Goal: Information Seeking & Learning: Check status

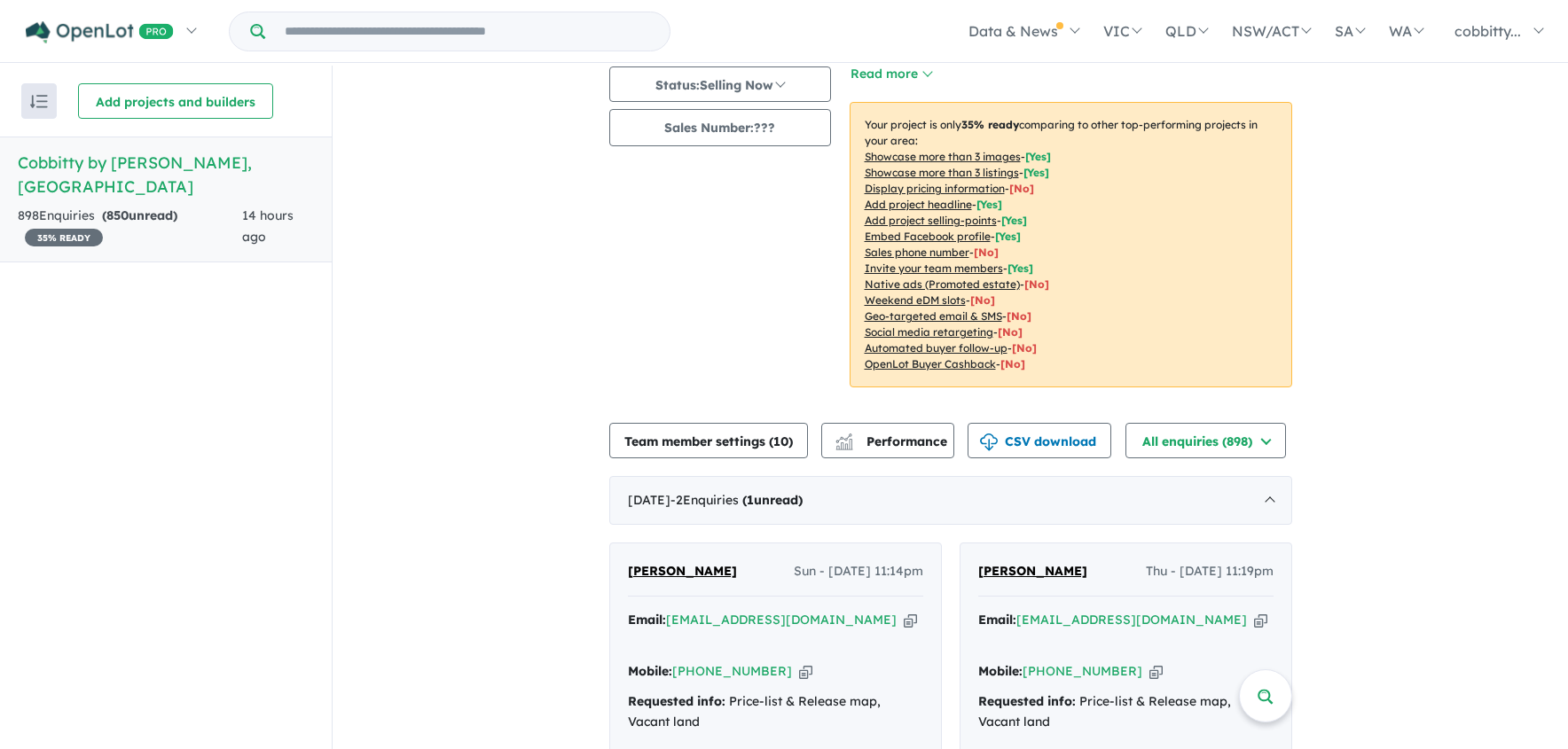
scroll to position [473, 0]
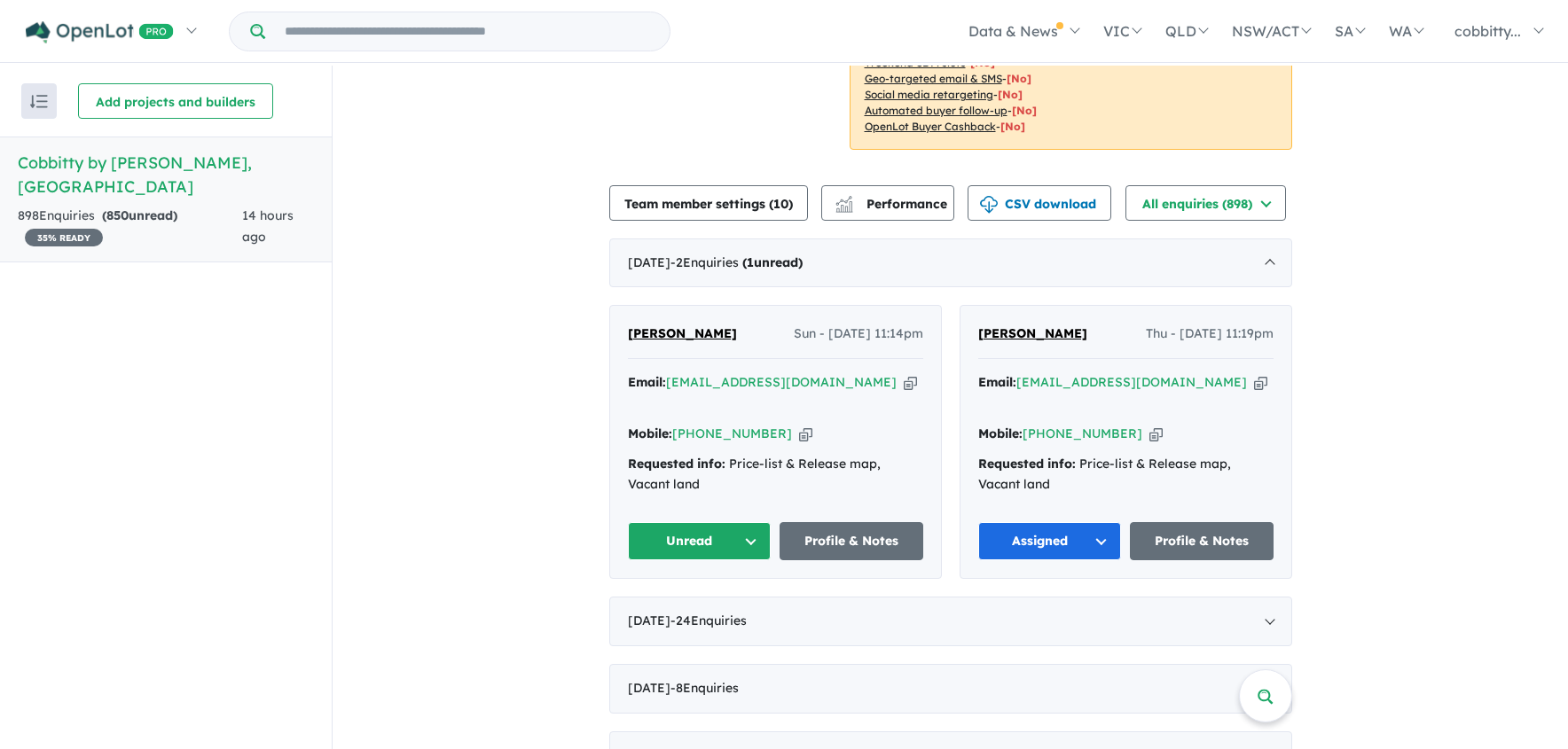
click at [799, 425] on icon "button" at bounding box center [805, 434] width 14 height 18
click at [904, 382] on icon "button" at bounding box center [910, 382] width 14 height 18
click at [651, 329] on span "[PERSON_NAME]" at bounding box center [682, 334] width 109 height 16
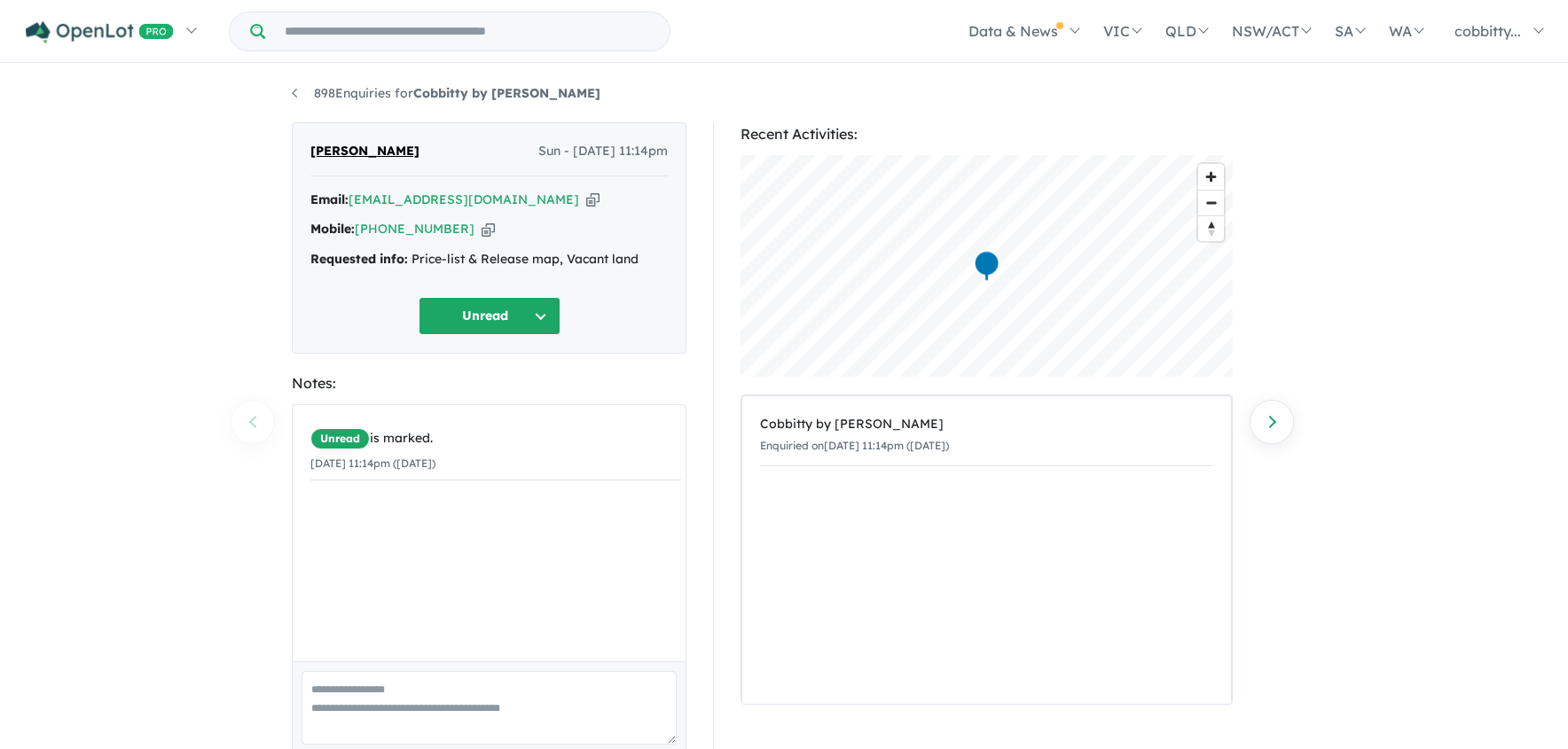
click at [544, 303] on button "Unread" at bounding box center [489, 315] width 142 height 38
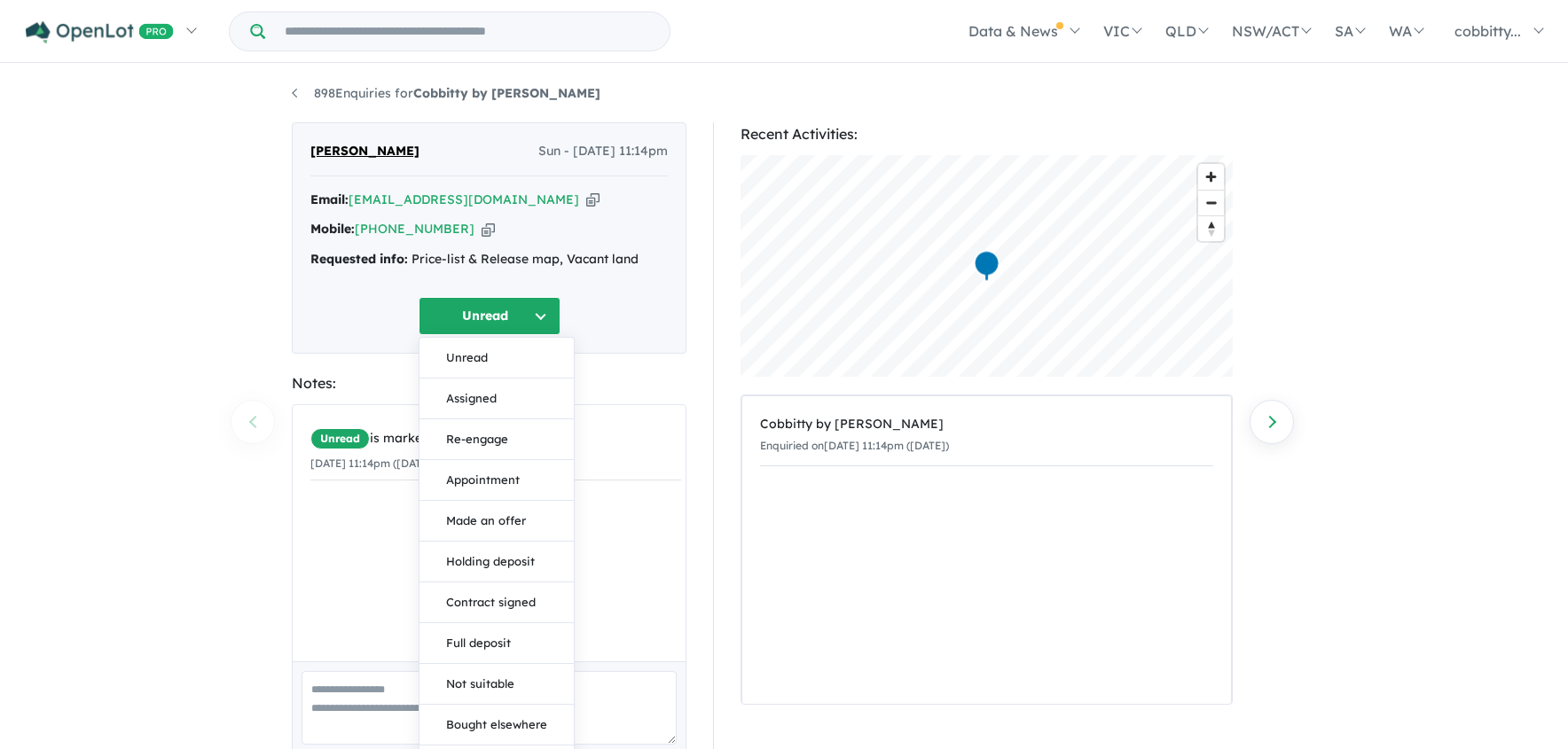
click at [61, 347] on div "898 Enquiries for Cobbitty by Mirvac - Cobbitty Previous enquiry Next enquiry S…" at bounding box center [784, 409] width 1568 height 687
